Goal: Information Seeking & Learning: Check status

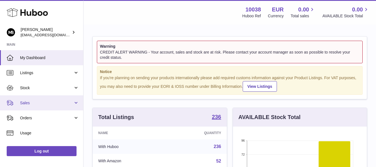
click at [33, 110] on link "Sales" at bounding box center [41, 102] width 83 height 15
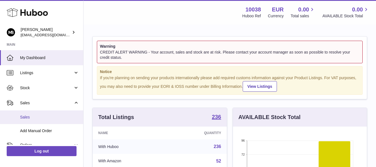
click at [28, 118] on span "Sales" at bounding box center [49, 116] width 59 height 5
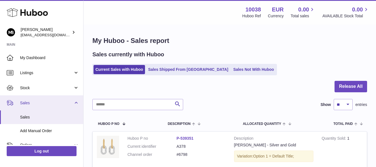
click at [30, 108] on link "Sales" at bounding box center [41, 102] width 83 height 15
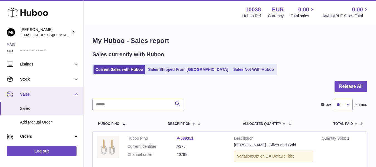
scroll to position [11, 0]
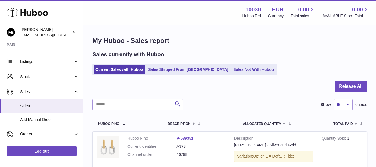
click at [162, 94] on div at bounding box center [229, 90] width 275 height 18
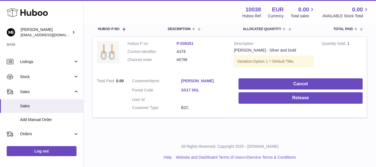
scroll to position [96, 0]
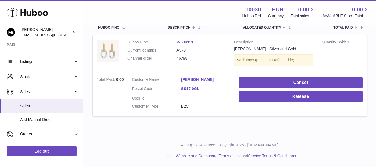
click at [128, 111] on td "Customer Name [PERSON_NAME] Postal Code SS17 0GL User Id Customer Type B2C" at bounding box center [181, 94] width 107 height 43
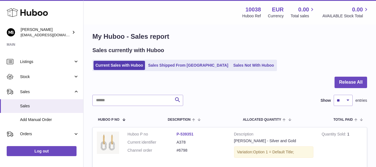
scroll to position [0, 0]
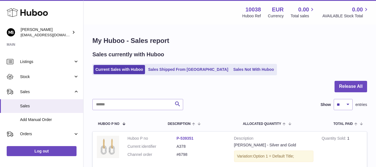
click at [216, 50] on div "My Huboo - Sales report Sales currently with Huboo Current Sales with Huboo Sal…" at bounding box center [230, 127] width 293 height 205
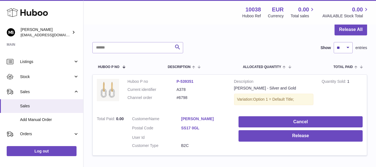
scroll to position [56, 0]
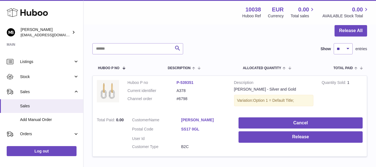
click at [218, 52] on div "Search Show ** ** ** *** entries" at bounding box center [229, 48] width 275 height 11
click at [220, 44] on div "Search Show ** ** ** *** entries" at bounding box center [229, 48] width 275 height 11
click at [216, 11] on div "Menu Huboo 10038 Huboo Ref EUR Currency 0.00 Total sales 0.00 AVAILABLE Stock T…" at bounding box center [229, 12] width 279 height 13
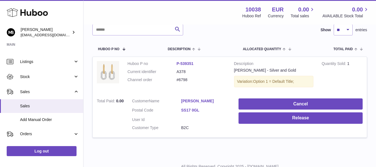
scroll to position [78, 0]
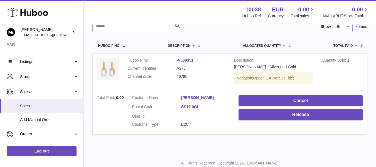
click at [212, 29] on div "Search Show ** ** ** *** entries" at bounding box center [229, 26] width 275 height 11
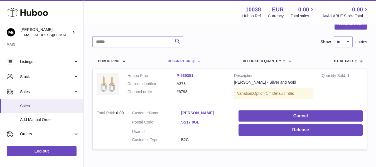
scroll to position [52, 0]
